Goal: Task Accomplishment & Management: Manage account settings

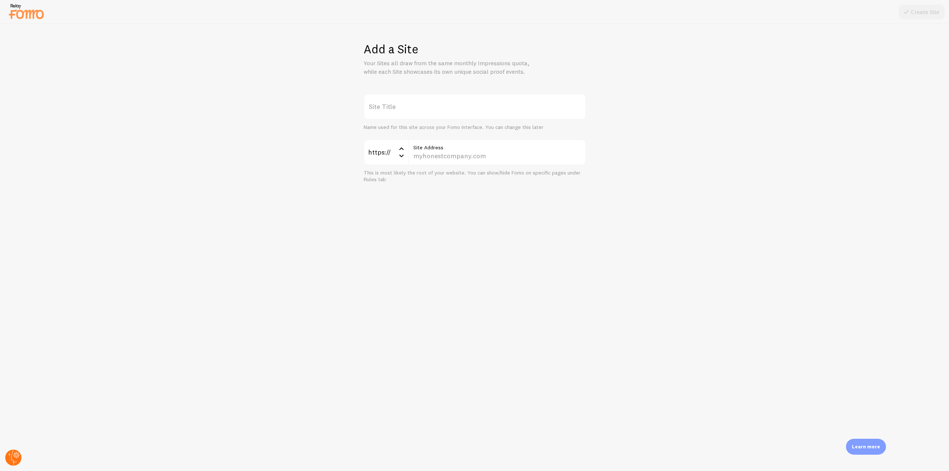
click at [10, 457] on circle at bounding box center [13, 458] width 16 height 16
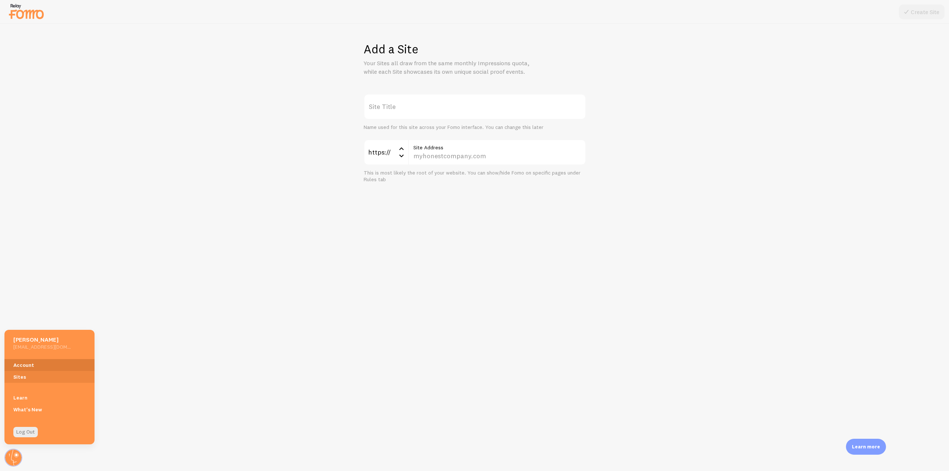
click at [24, 364] on link "Account" at bounding box center [49, 365] width 90 height 12
